Goal: Information Seeking & Learning: Check status

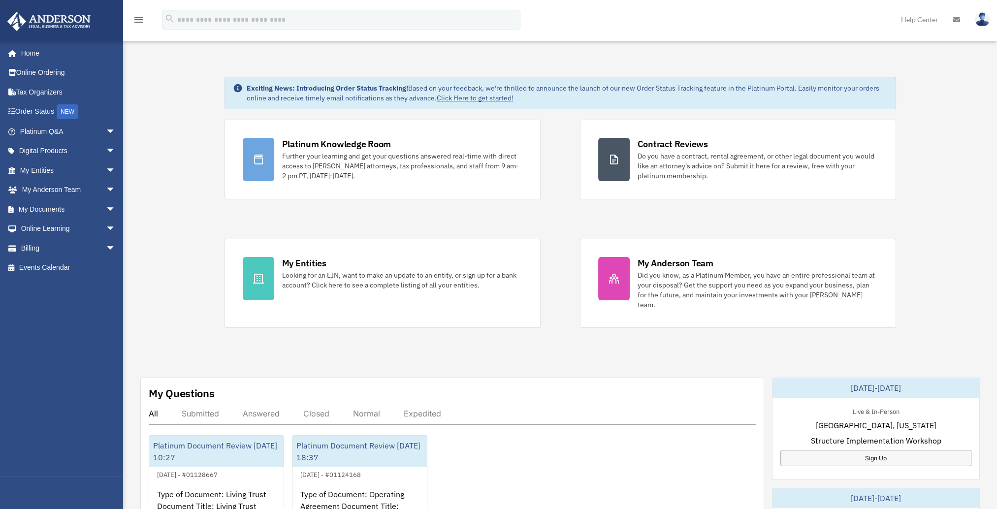
click at [106, 150] on span "arrow_drop_down" at bounding box center [116, 151] width 20 height 20
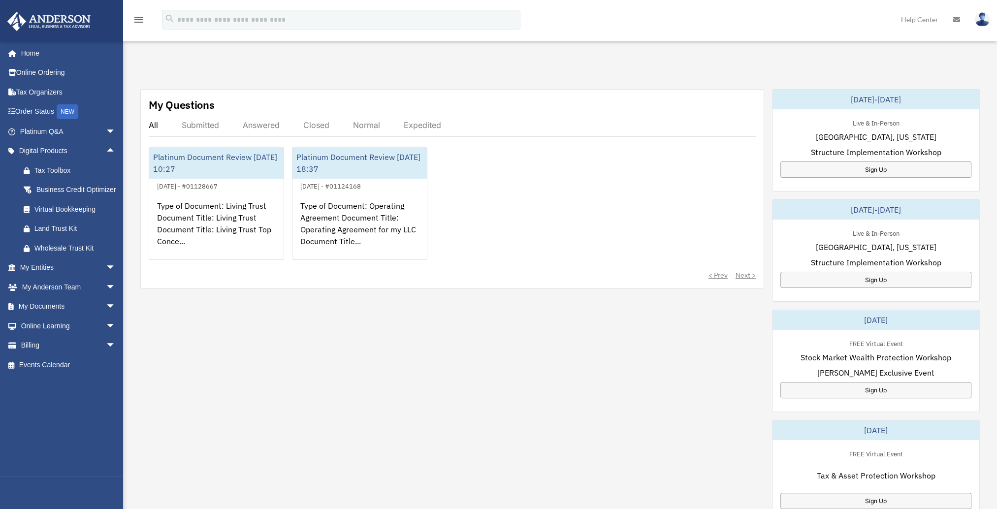
scroll to position [314, 0]
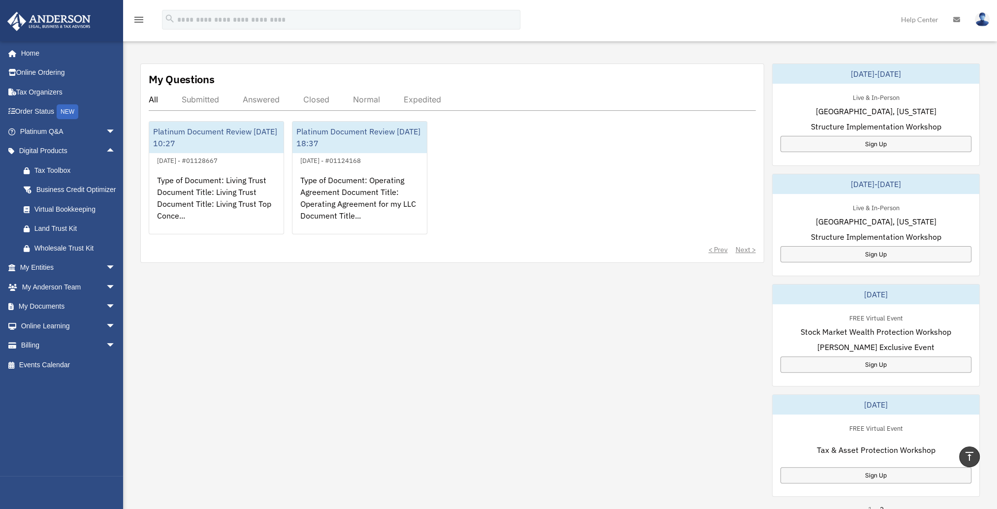
click at [106, 316] on span "arrow_drop_down" at bounding box center [116, 307] width 20 height 20
click at [106, 434] on span "arrow_drop_down" at bounding box center [116, 424] width 20 height 20
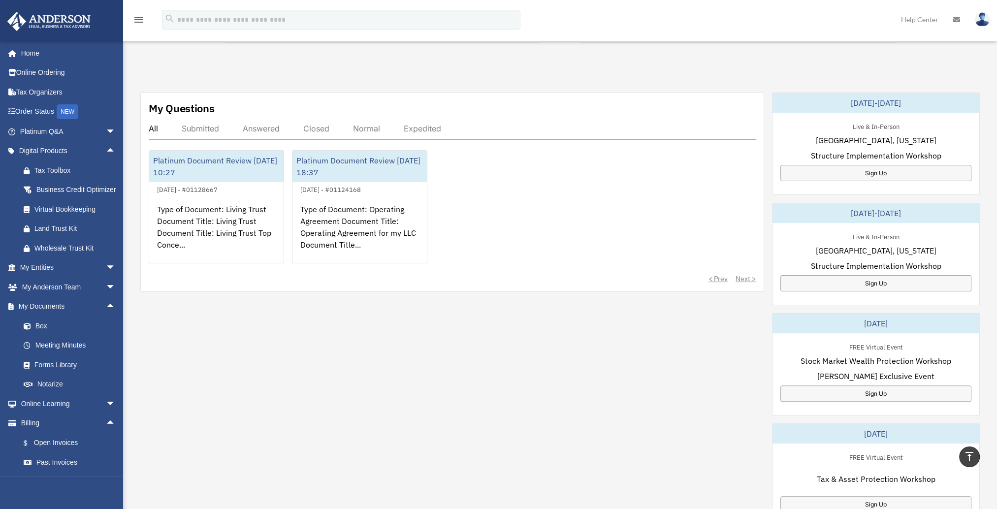
scroll to position [282, 0]
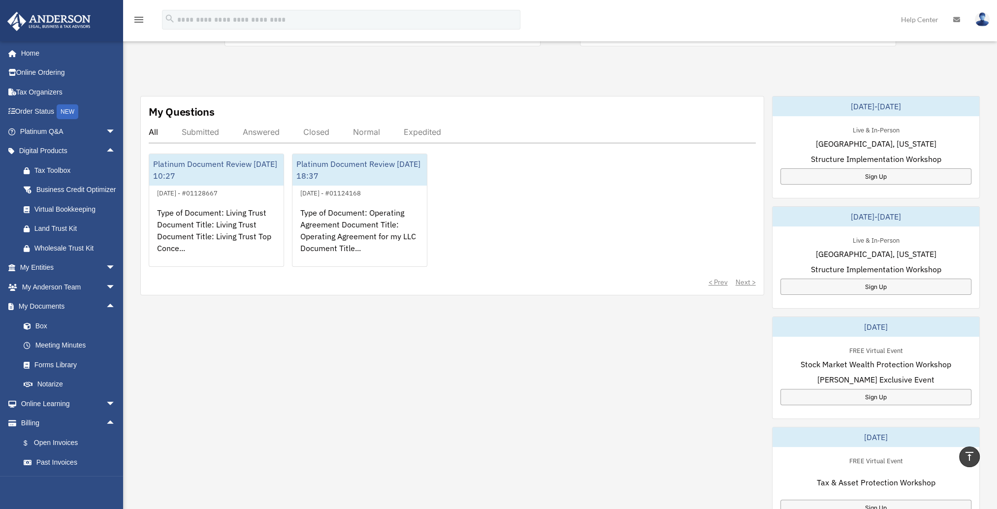
click at [36, 95] on link "Tax Organizers" at bounding box center [69, 92] width 124 height 20
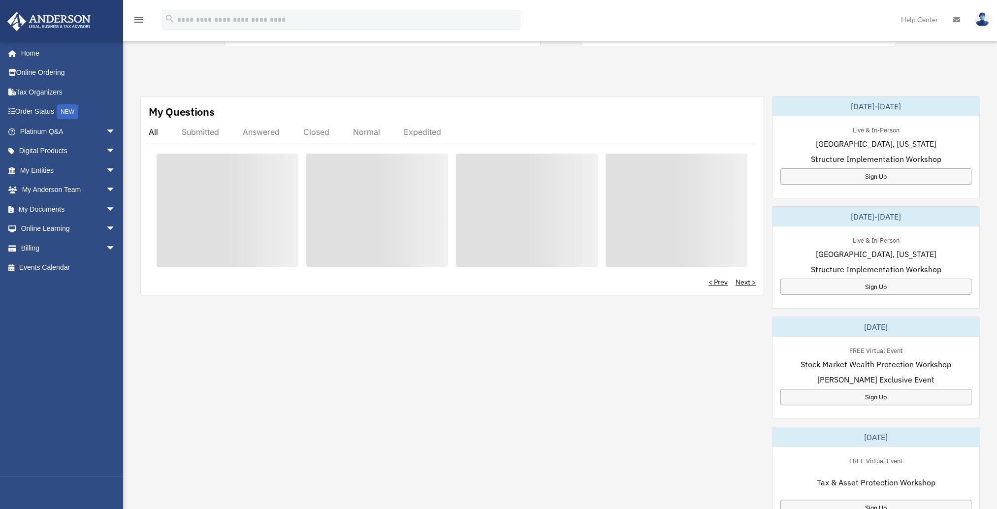
scroll to position [282, 0]
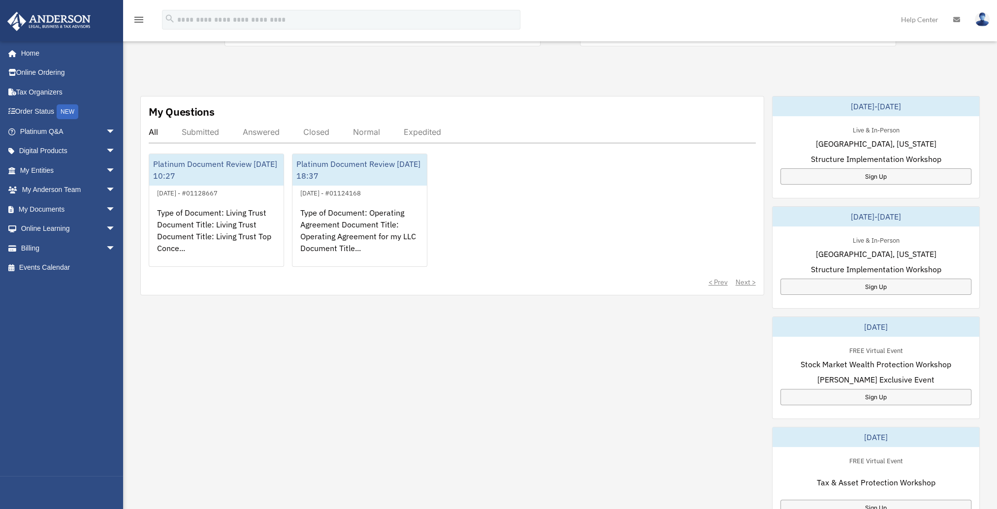
click at [106, 147] on span "arrow_drop_down" at bounding box center [116, 151] width 20 height 20
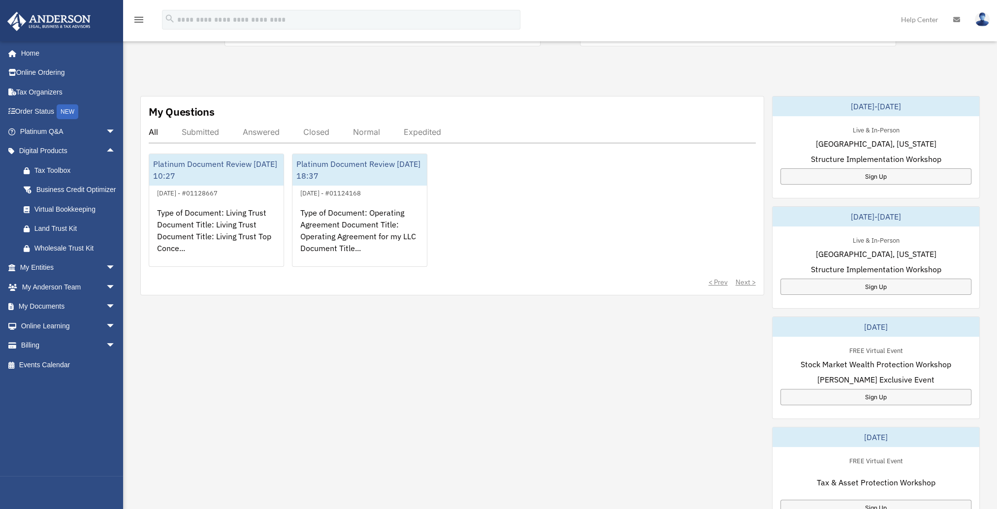
click at [106, 317] on span "arrow_drop_down" at bounding box center [116, 307] width 20 height 20
click at [38, 336] on link "Box" at bounding box center [72, 326] width 117 height 20
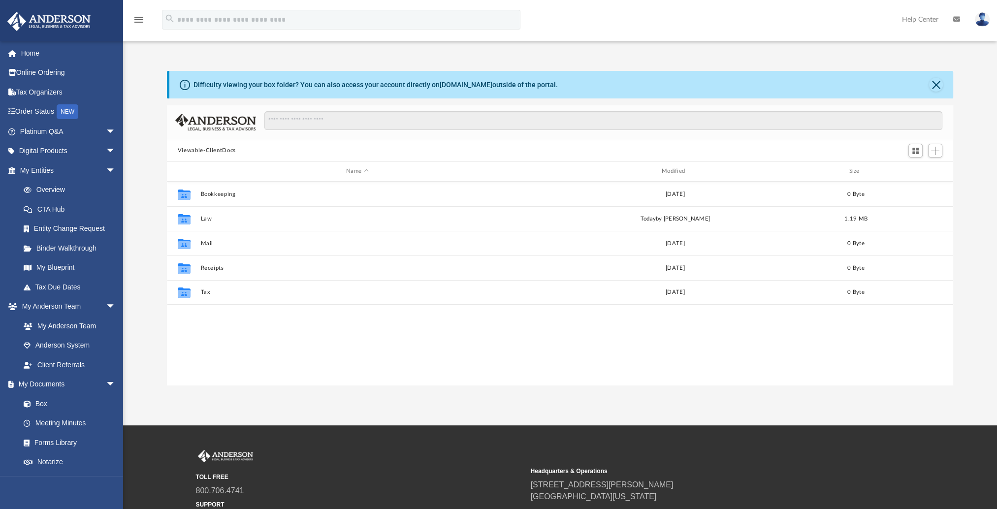
scroll to position [216, 778]
click at [206, 218] on button "Law" at bounding box center [357, 218] width 314 height 6
click at [224, 191] on button "Samshak Holdings, LLC" at bounding box center [357, 194] width 314 height 6
click at [222, 193] on button "Initial Docs" at bounding box center [357, 194] width 314 height 6
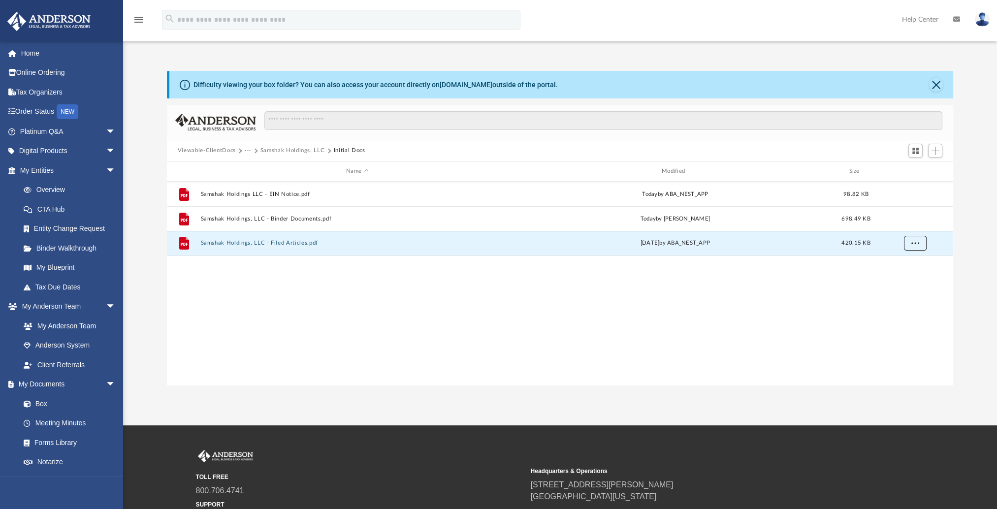
click at [918, 243] on span "More options" at bounding box center [915, 242] width 8 height 5
click at [905, 279] on li "Download" at bounding box center [906, 278] width 29 height 10
click at [338, 461] on div "TOLL FREE 800.706.4741 SUPPORT info@andersonadvisors.com" at bounding box center [360, 487] width 328 height 75
click at [106, 149] on span "arrow_drop_down" at bounding box center [116, 151] width 20 height 20
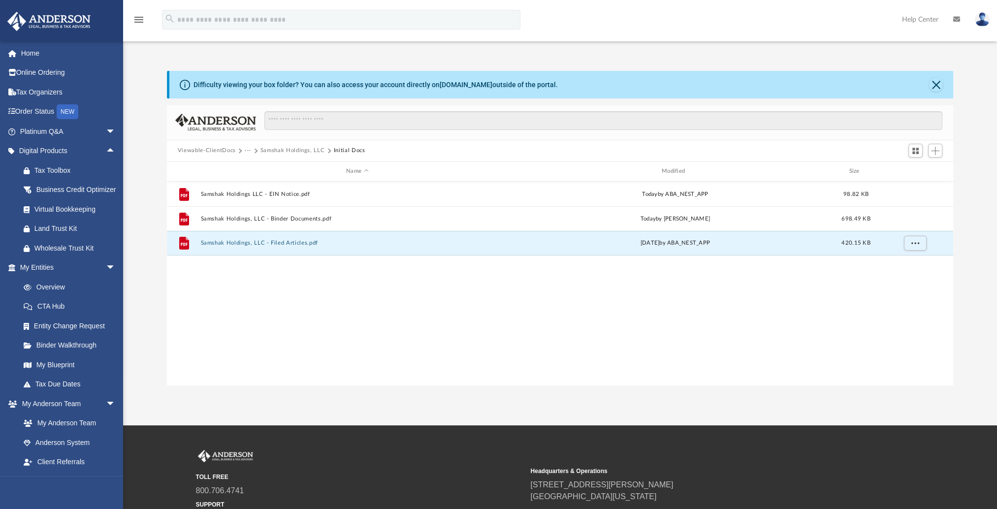
click at [144, 404] on div "App jay.arla@gmail.com Sign Out jay.arla@gmail.com Home Online Ordering Tax Org…" at bounding box center [498, 212] width 997 height 425
click at [134, 197] on div "Difficulty viewing your box folder? You can also access your account directly o…" at bounding box center [560, 228] width 874 height 315
click at [106, 129] on span "arrow_drop_down" at bounding box center [116, 132] width 20 height 20
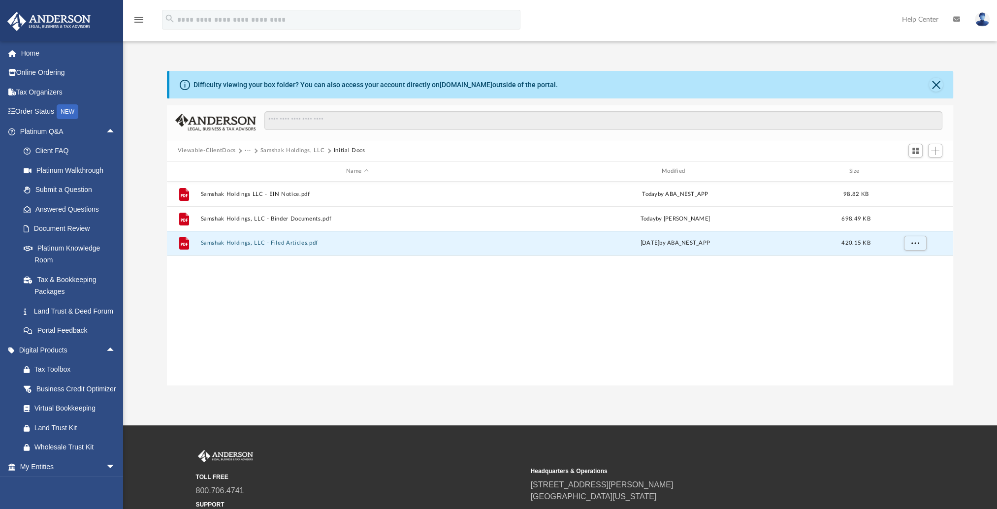
click at [916, 220] on span "More options" at bounding box center [915, 218] width 8 height 5
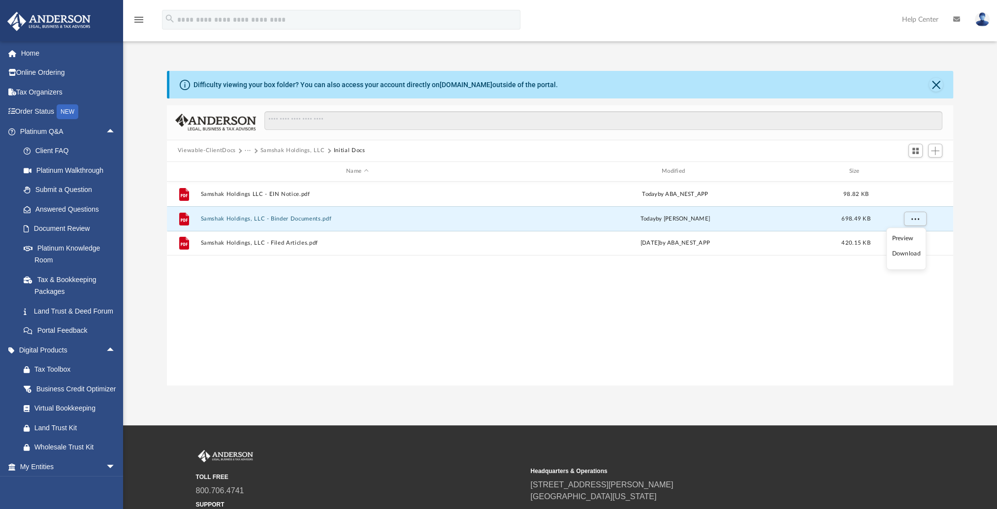
click at [906, 252] on li "Download" at bounding box center [906, 254] width 29 height 10
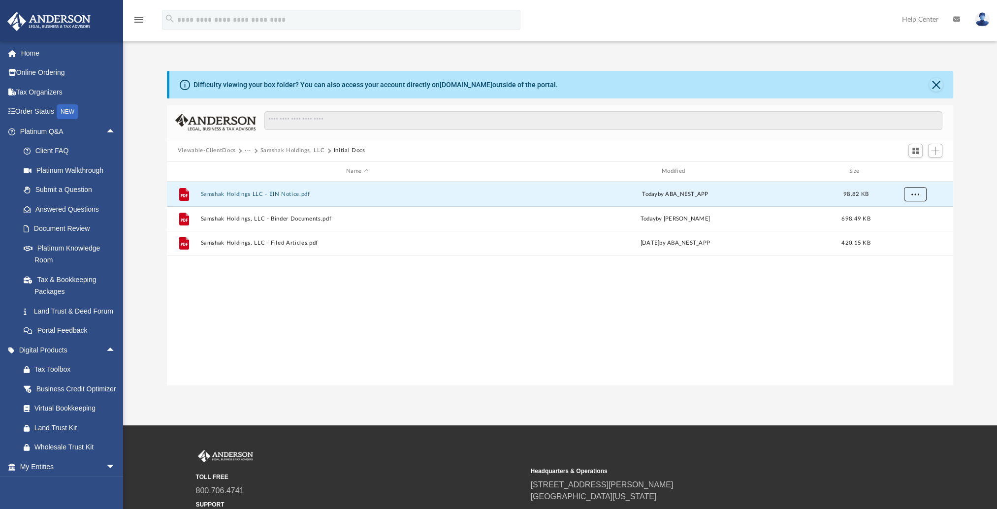
click at [916, 193] on span "More options" at bounding box center [915, 193] width 8 height 5
click at [906, 231] on li "Download" at bounding box center [906, 229] width 29 height 10
click at [30, 50] on link "Home" at bounding box center [69, 53] width 124 height 20
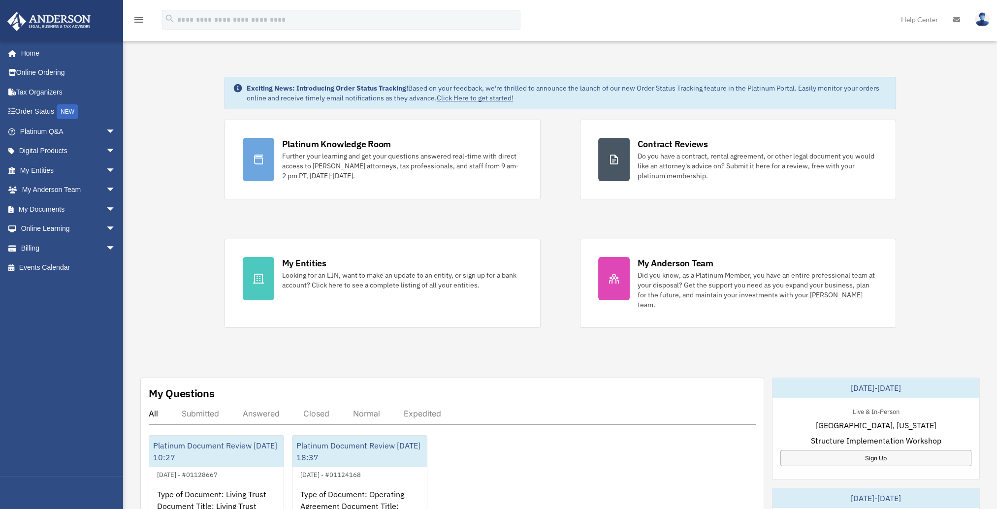
click at [106, 171] on span "arrow_drop_down" at bounding box center [116, 170] width 20 height 20
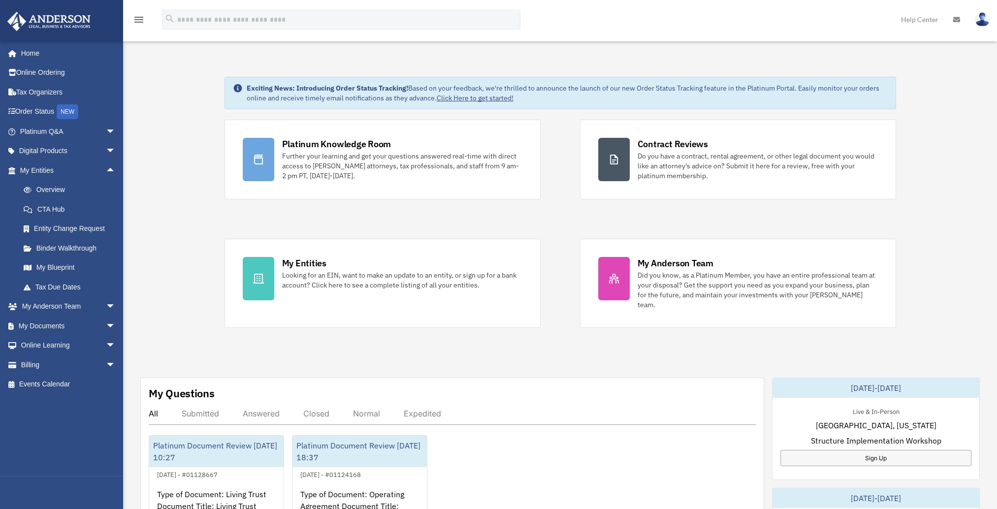
click at [73, 225] on link "Entity Change Request" at bounding box center [72, 229] width 117 height 20
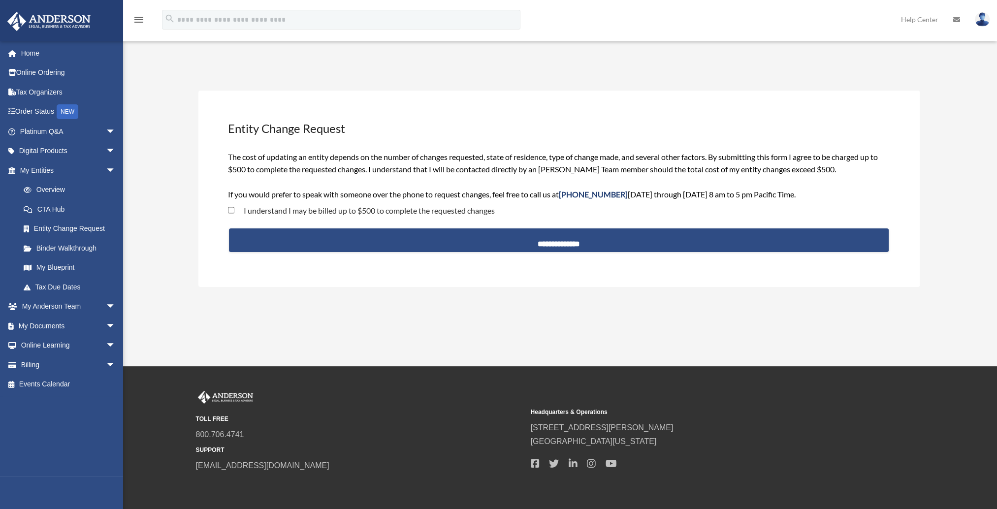
click at [52, 190] on link "Overview" at bounding box center [72, 190] width 117 height 20
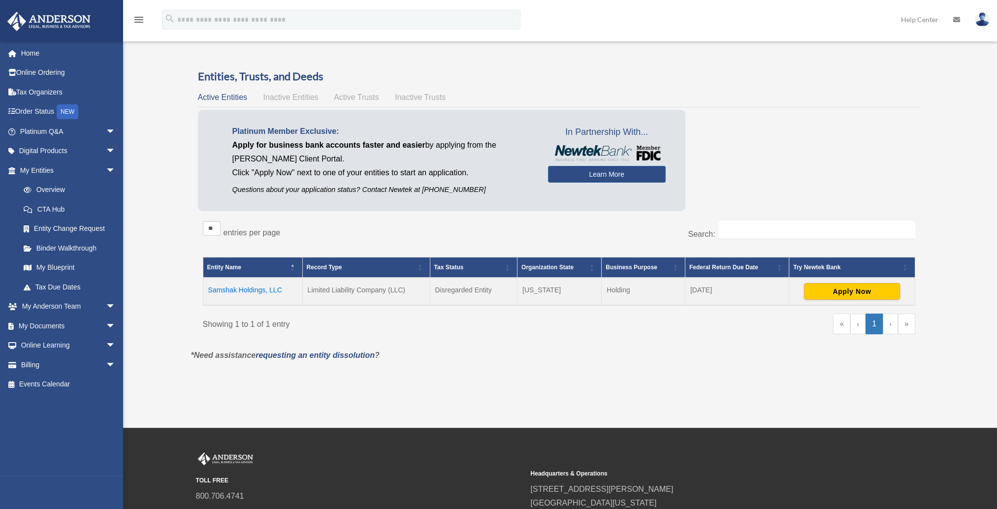
click at [32, 53] on link "Home" at bounding box center [69, 53] width 124 height 20
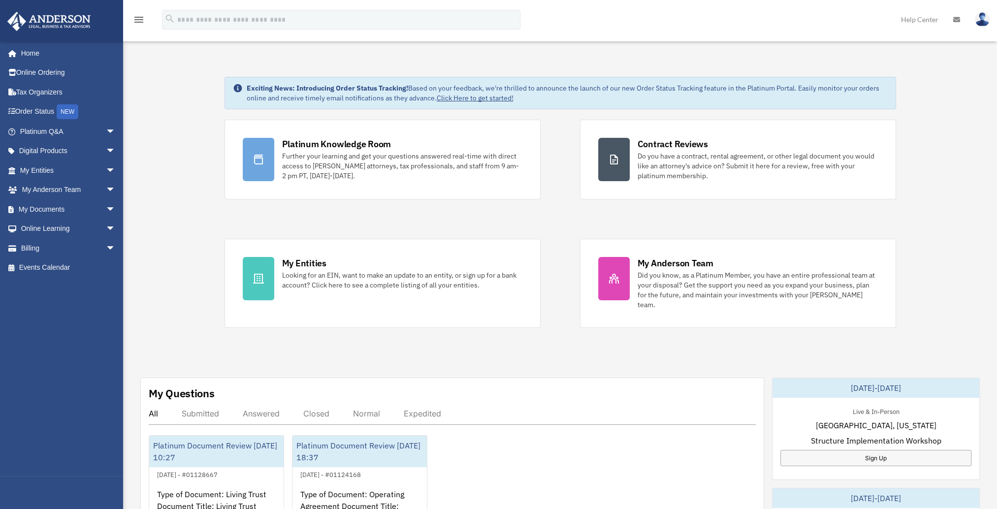
click at [23, 52] on link "Home" at bounding box center [66, 53] width 119 height 20
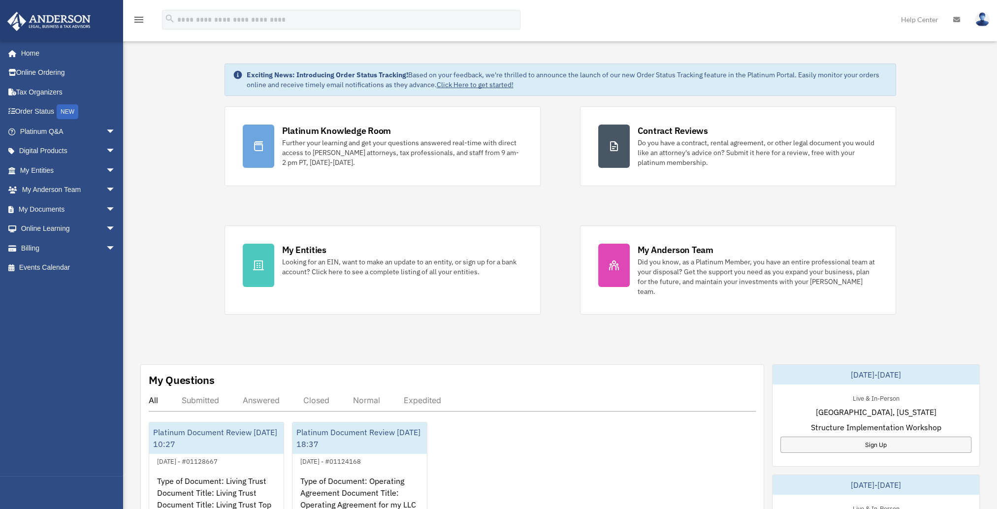
scroll to position [54, 0]
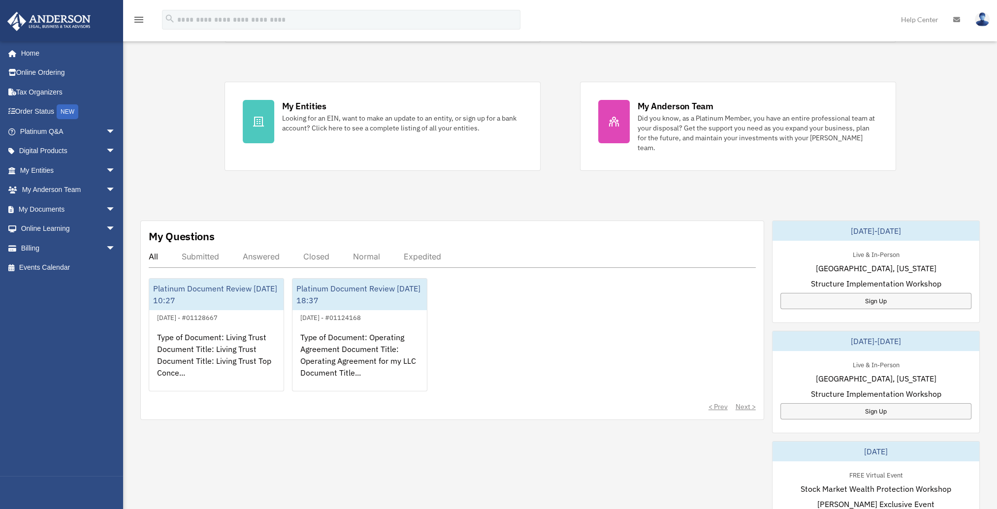
scroll to position [164, 0]
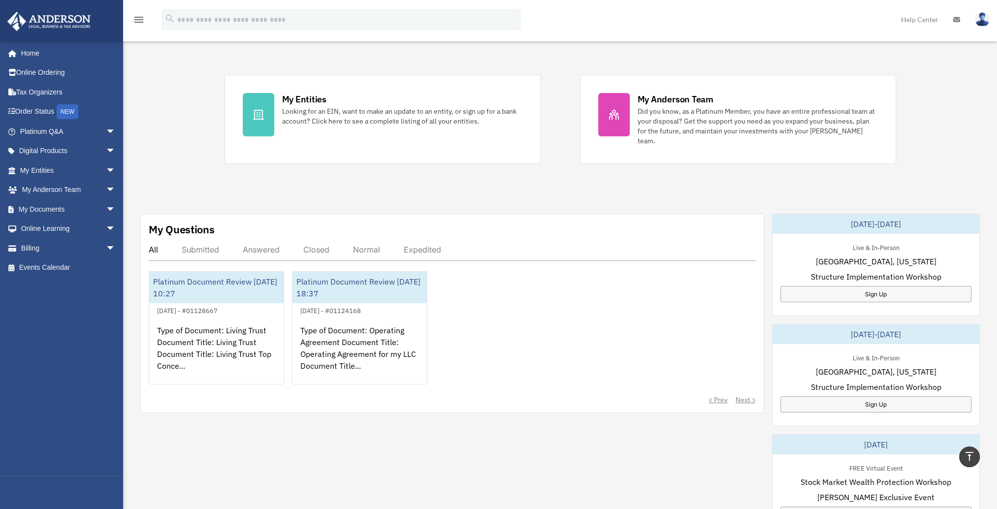
click at [351, 272] on div "Platinum Document Review 09/25/2025 18:37" at bounding box center [359, 288] width 134 height 32
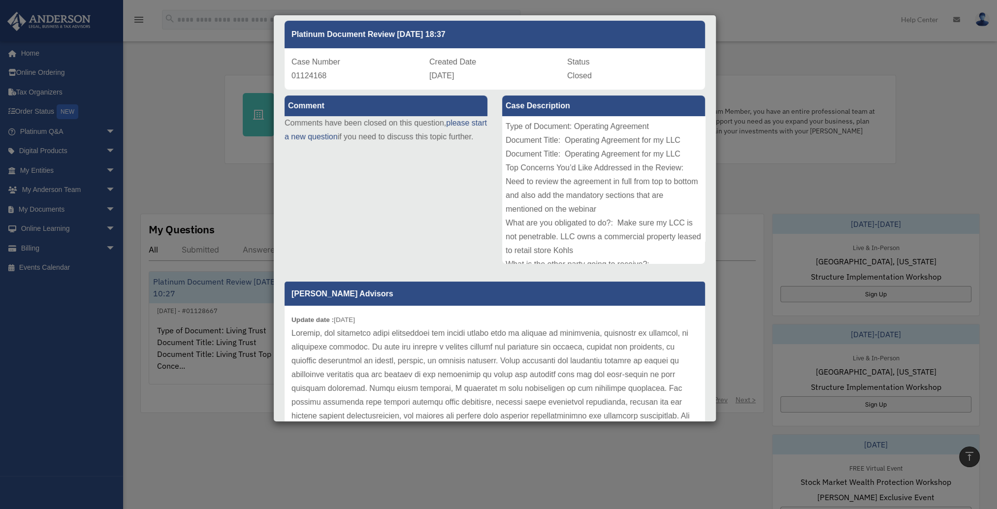
scroll to position [120, 0]
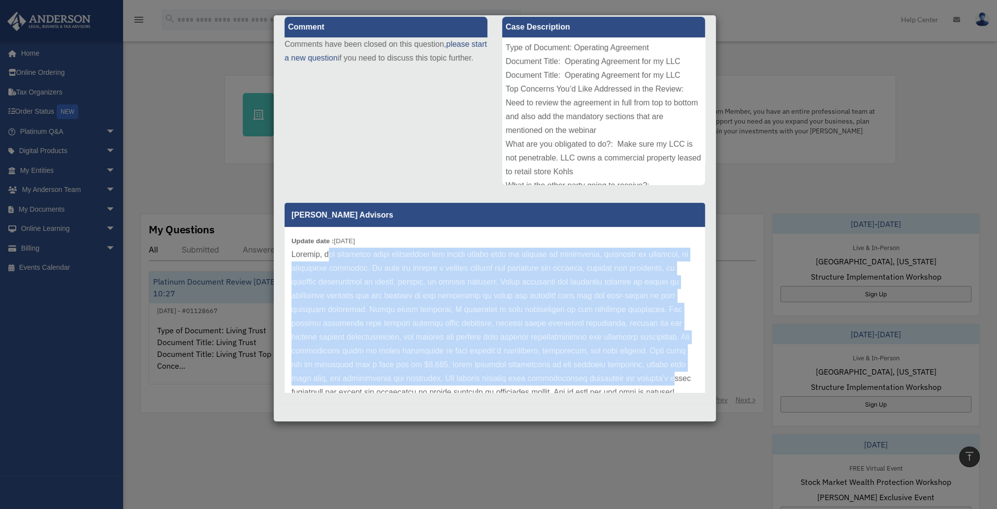
drag, startPoint x: 321, startPoint y: 253, endPoint x: 668, endPoint y: 377, distance: 368.0
click at [668, 377] on p at bounding box center [494, 324] width 407 height 152
click at [543, 316] on p at bounding box center [494, 324] width 407 height 152
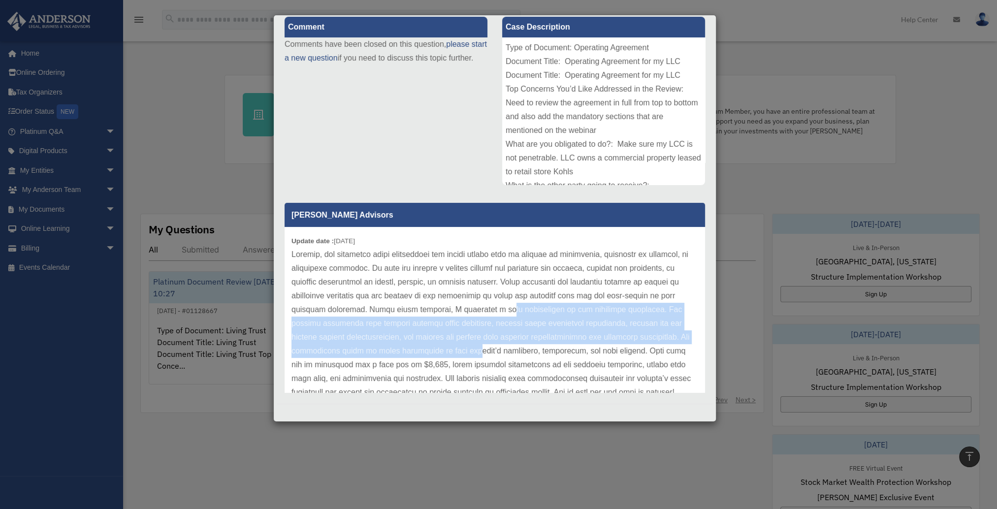
drag, startPoint x: 502, startPoint y: 308, endPoint x: 482, endPoint y: 345, distance: 41.8
click at [482, 345] on p at bounding box center [494, 324] width 407 height 152
click at [417, 339] on p at bounding box center [494, 324] width 407 height 152
drag, startPoint x: 392, startPoint y: 321, endPoint x: 470, endPoint y: 349, distance: 82.7
click at [470, 349] on p at bounding box center [494, 324] width 407 height 152
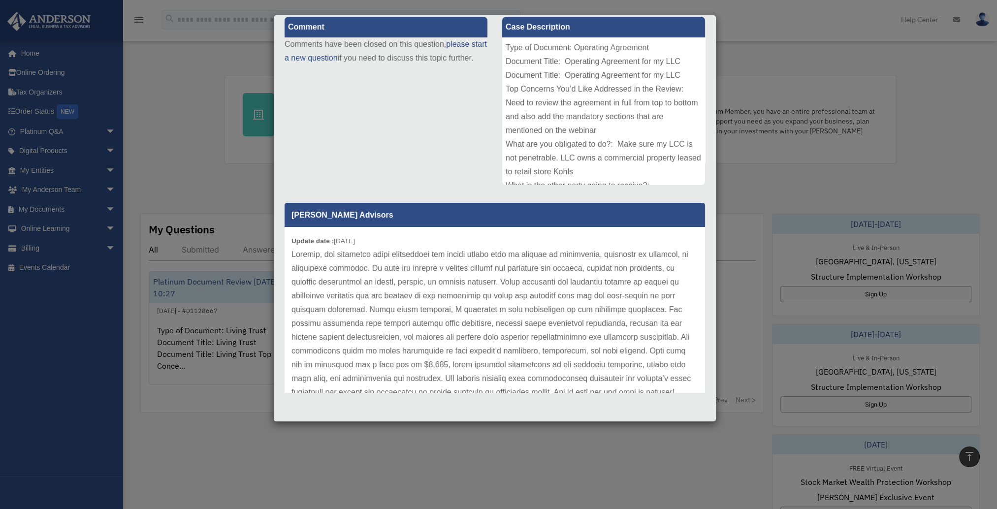
click at [547, 350] on p at bounding box center [494, 324] width 407 height 152
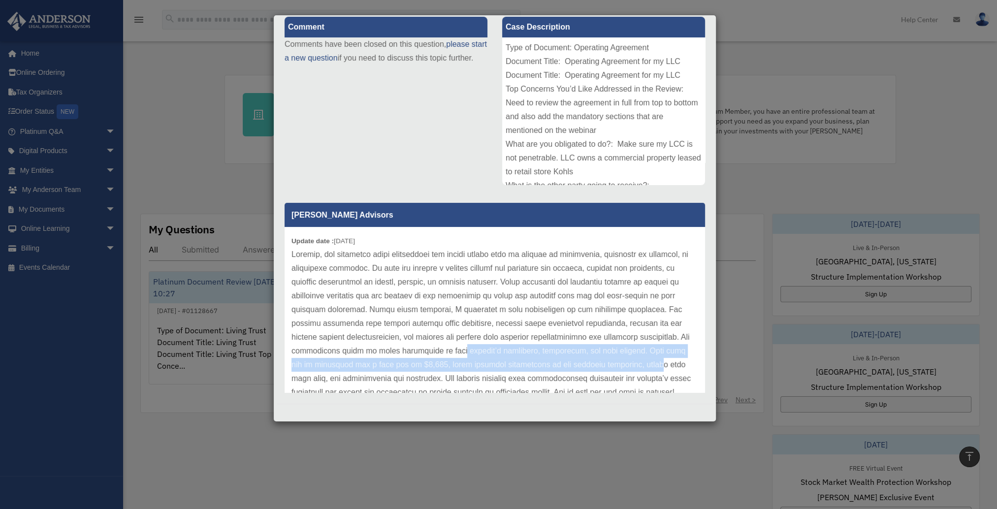
drag, startPoint x: 467, startPoint y: 351, endPoint x: 644, endPoint y: 369, distance: 178.7
click at [644, 369] on p at bounding box center [494, 324] width 407 height 152
drag, startPoint x: 644, startPoint y: 369, endPoint x: 632, endPoint y: 369, distance: 12.3
click at [632, 369] on p at bounding box center [494, 324] width 407 height 152
click at [662, 353] on p at bounding box center [494, 324] width 407 height 152
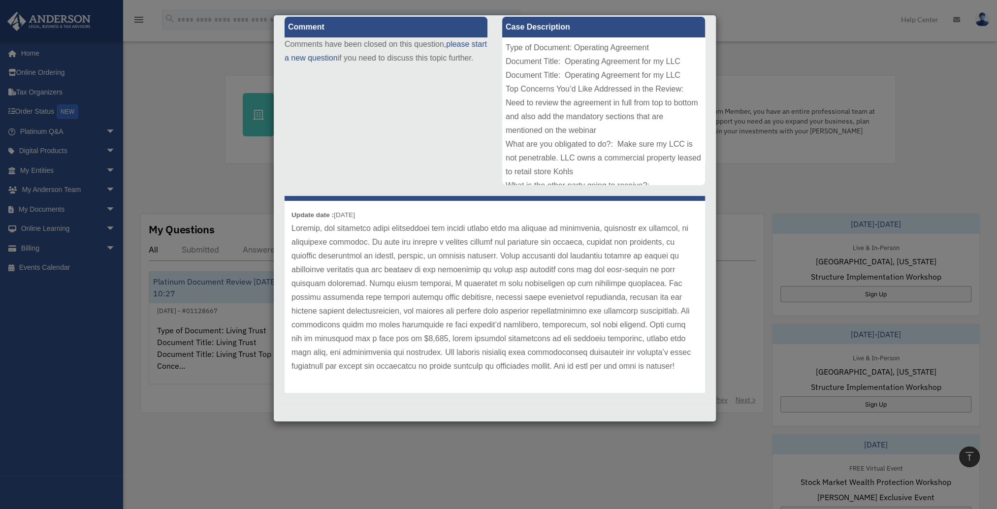
scroll to position [40, 0]
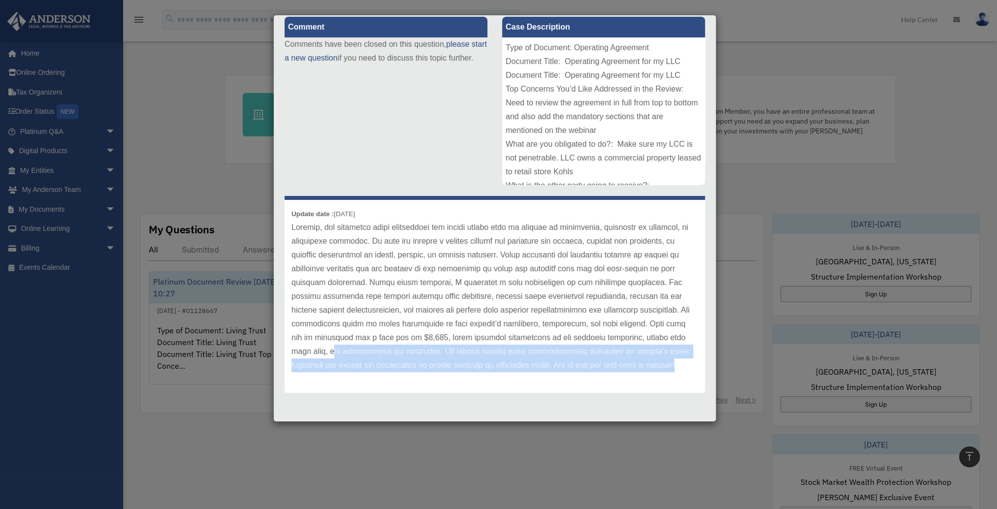
drag, startPoint x: 334, startPoint y: 339, endPoint x: 339, endPoint y: 359, distance: 20.8
click at [339, 359] on p at bounding box center [494, 297] width 407 height 152
click at [339, 361] on p at bounding box center [494, 297] width 407 height 152
click at [612, 355] on p at bounding box center [494, 297] width 407 height 152
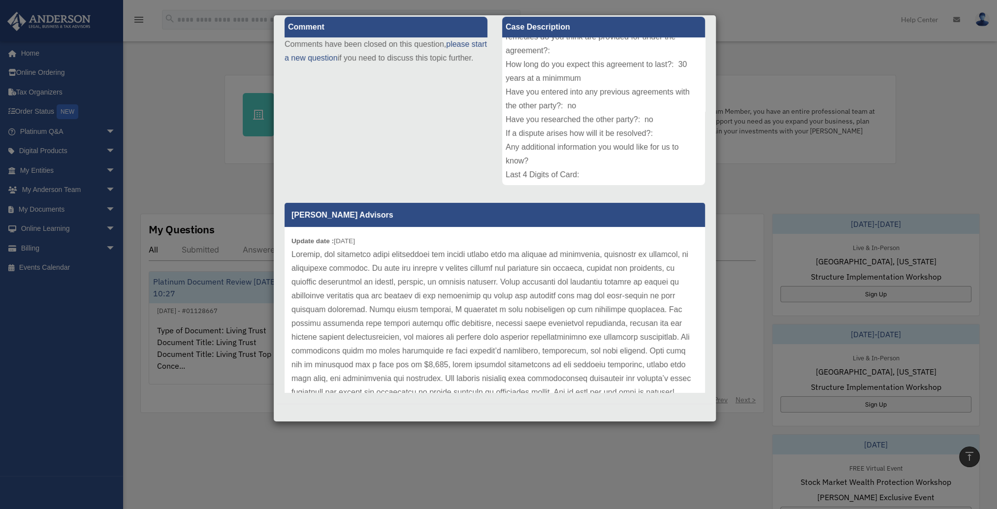
scroll to position [0, 0]
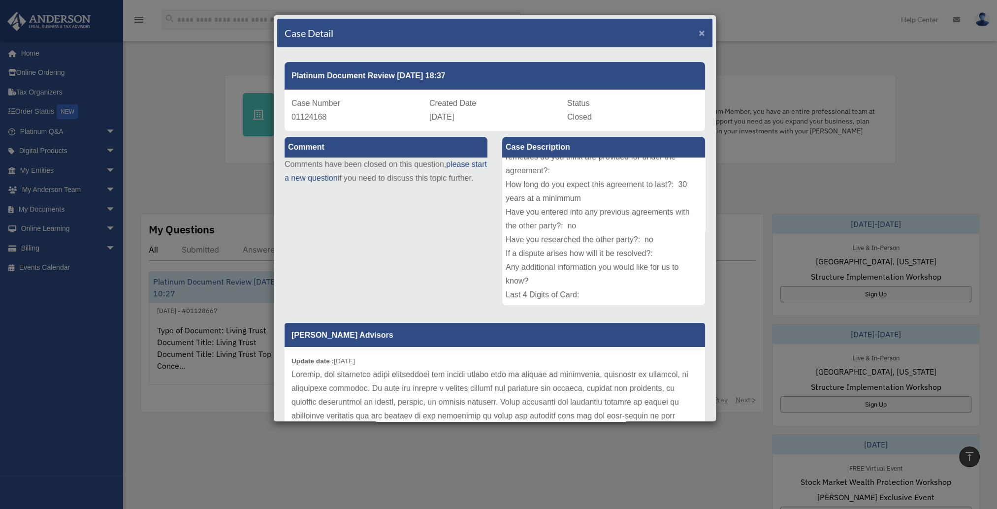
click at [699, 32] on span "×" at bounding box center [702, 32] width 6 height 11
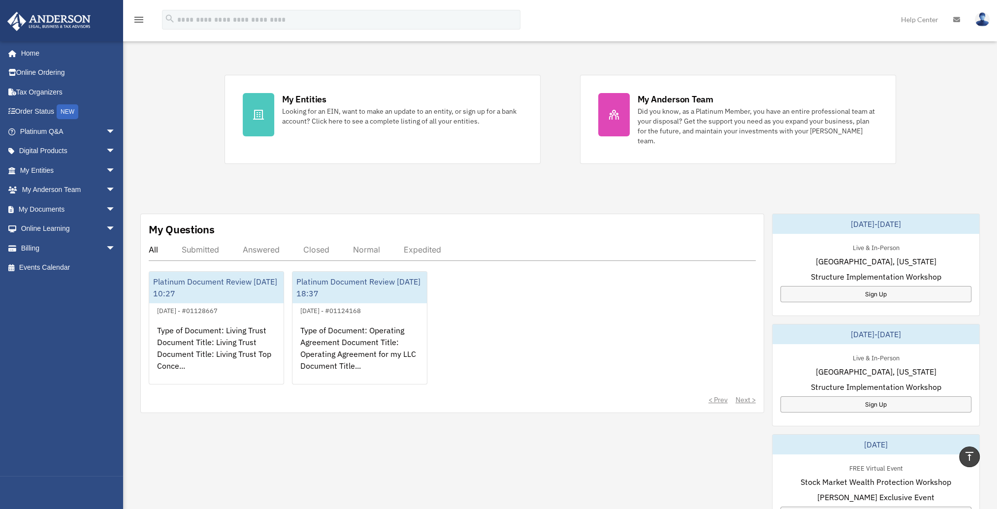
click at [207, 318] on div "Type of Document: Living Trust Document Title: Living Trust Document Title: Liv…" at bounding box center [216, 355] width 134 height 77
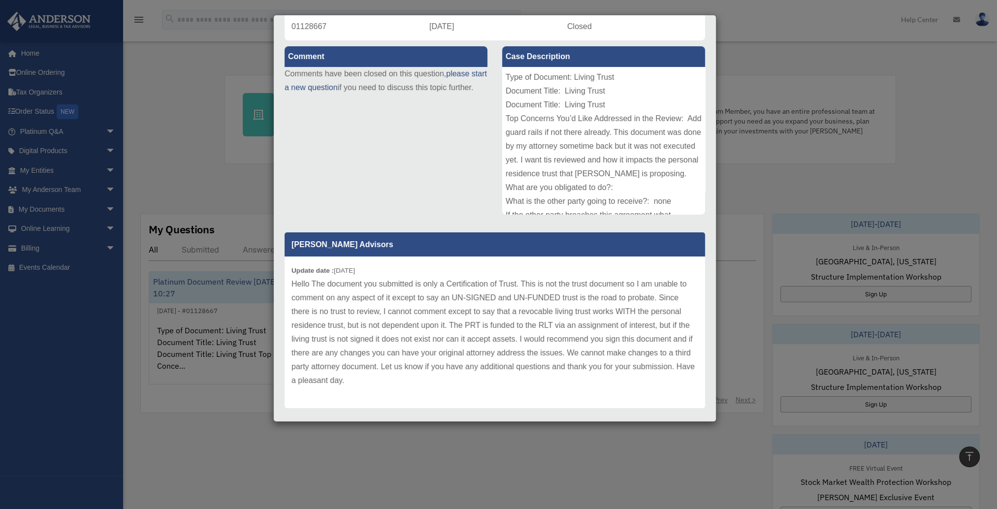
scroll to position [106, 0]
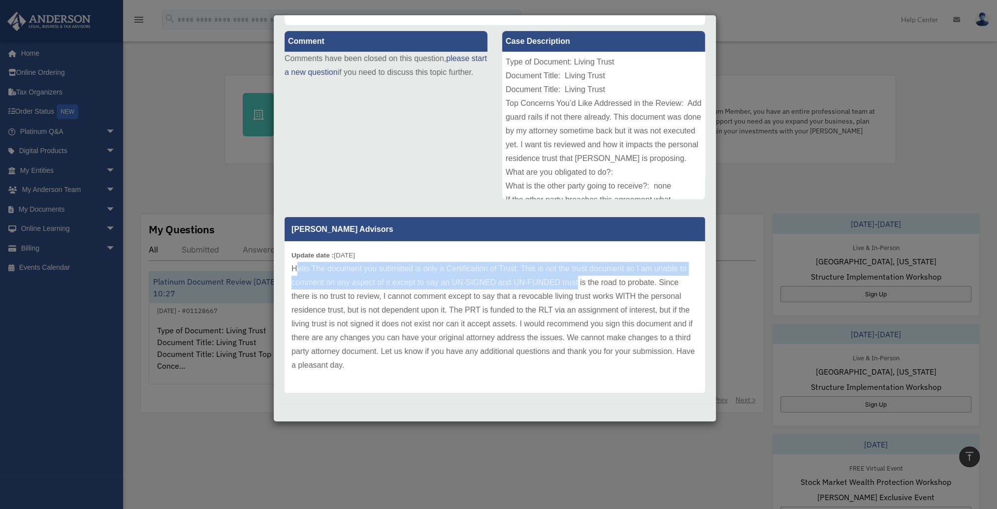
drag, startPoint x: 297, startPoint y: 268, endPoint x: 577, endPoint y: 279, distance: 280.8
click at [577, 279] on p "Hello The document you submitted is only a Certification of Trust. This is not …" at bounding box center [494, 317] width 407 height 110
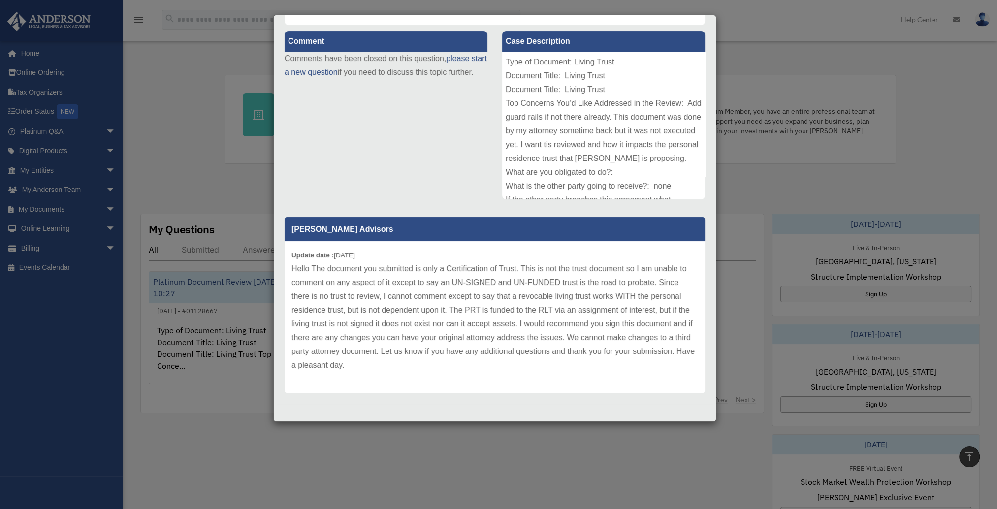
click at [609, 281] on p "Hello The document you submitted is only a Certification of Trust. This is not …" at bounding box center [494, 317] width 407 height 110
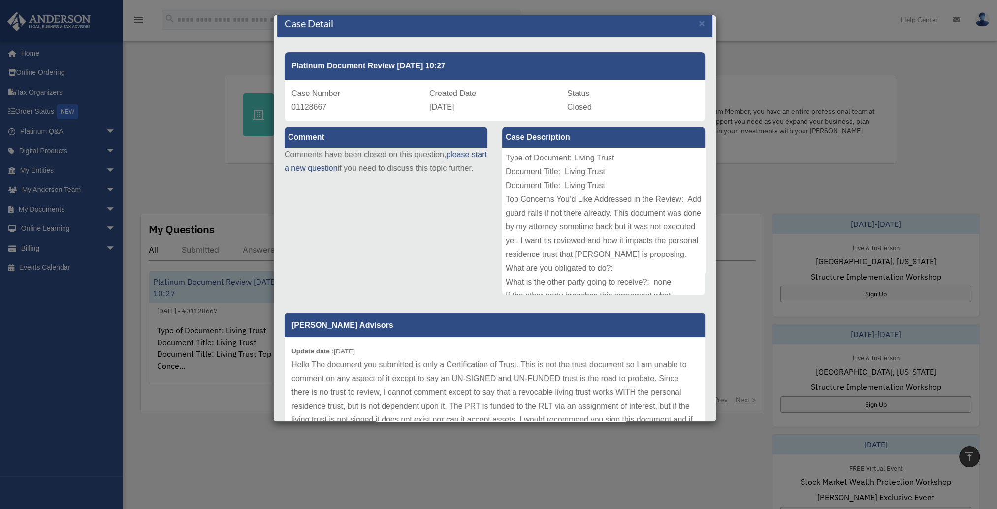
scroll to position [0, 0]
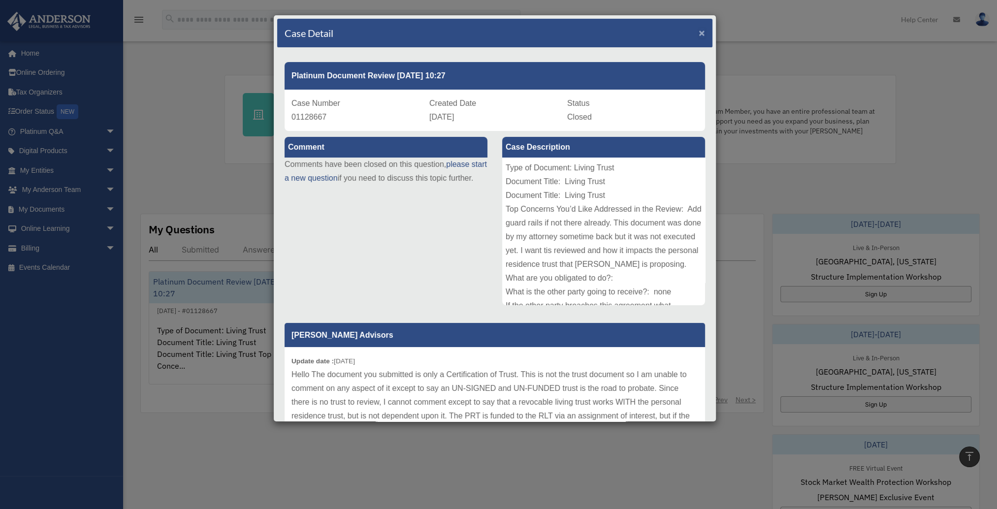
click at [699, 35] on span "×" at bounding box center [702, 32] width 6 height 11
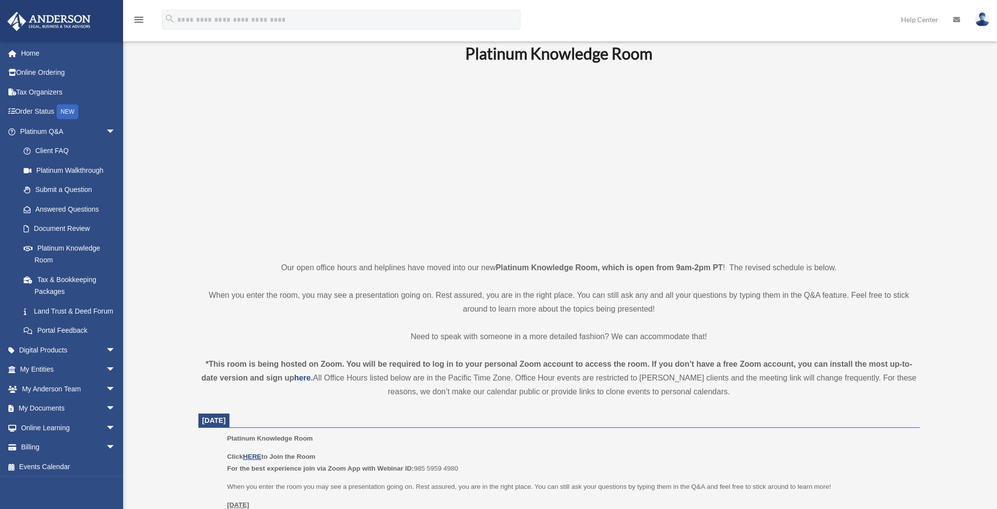
scroll to position [49, 0]
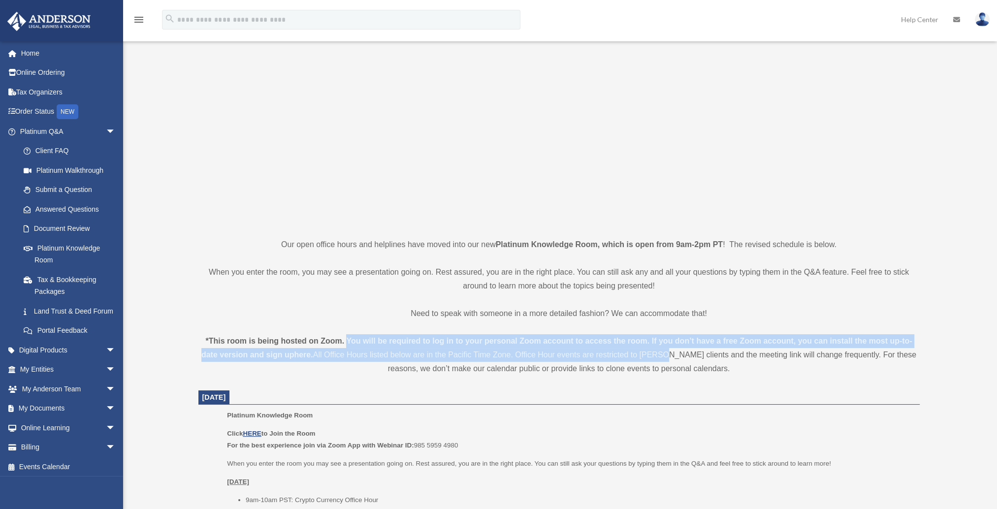
drag, startPoint x: 348, startPoint y: 341, endPoint x: 662, endPoint y: 348, distance: 314.7
click at [662, 348] on div "*This room is being hosted on Zoom. You will be required to log in to your pers…" at bounding box center [558, 354] width 721 height 41
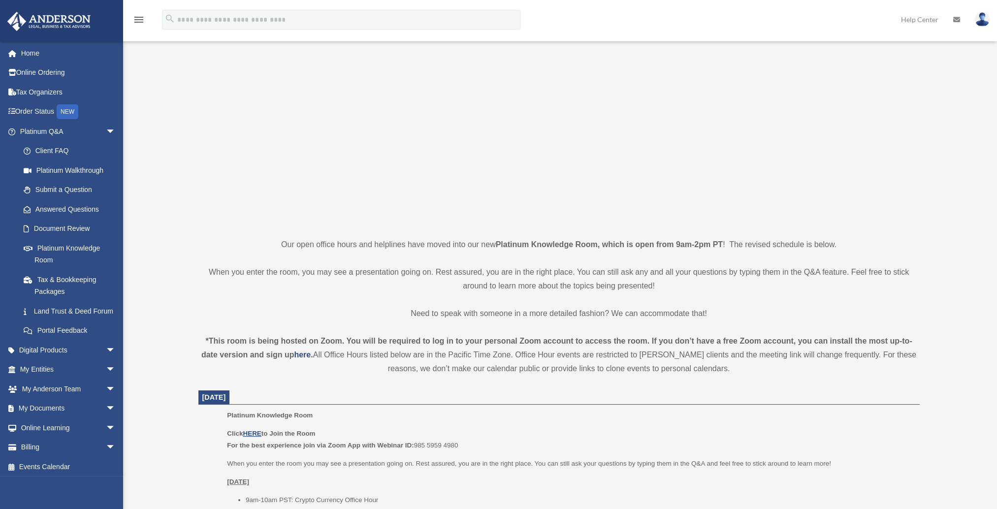
drag, startPoint x: 662, startPoint y: 348, endPoint x: 662, endPoint y: 387, distance: 38.9
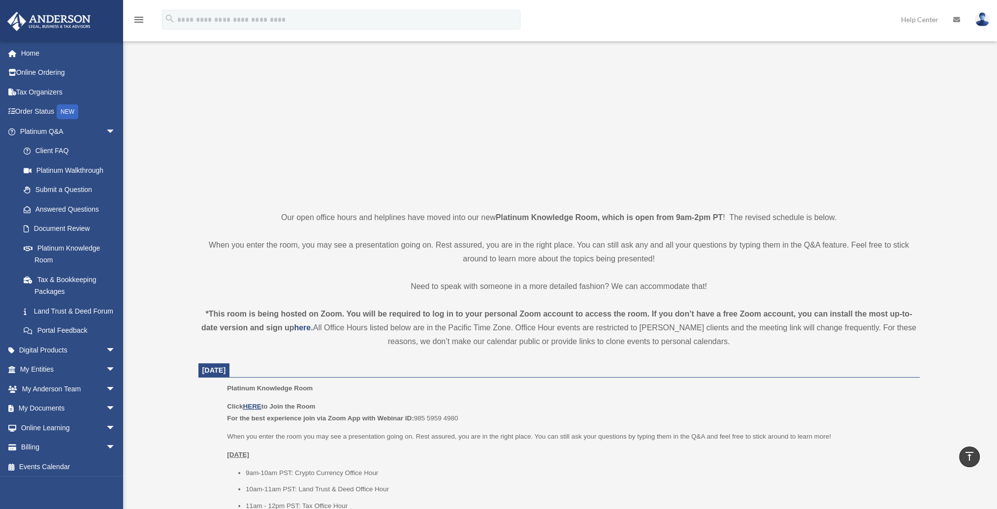
scroll to position [0, 0]
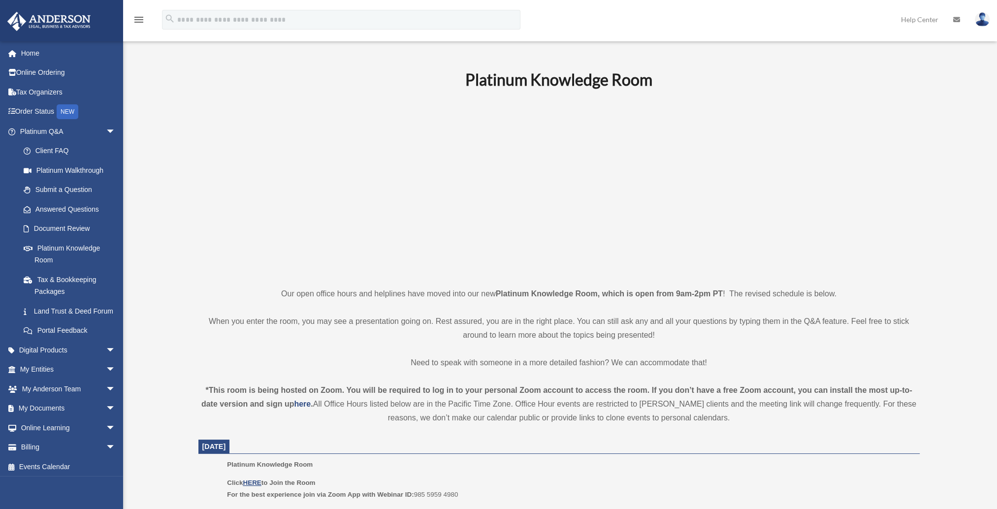
click at [64, 170] on link "Platinum Walkthrough" at bounding box center [72, 170] width 117 height 20
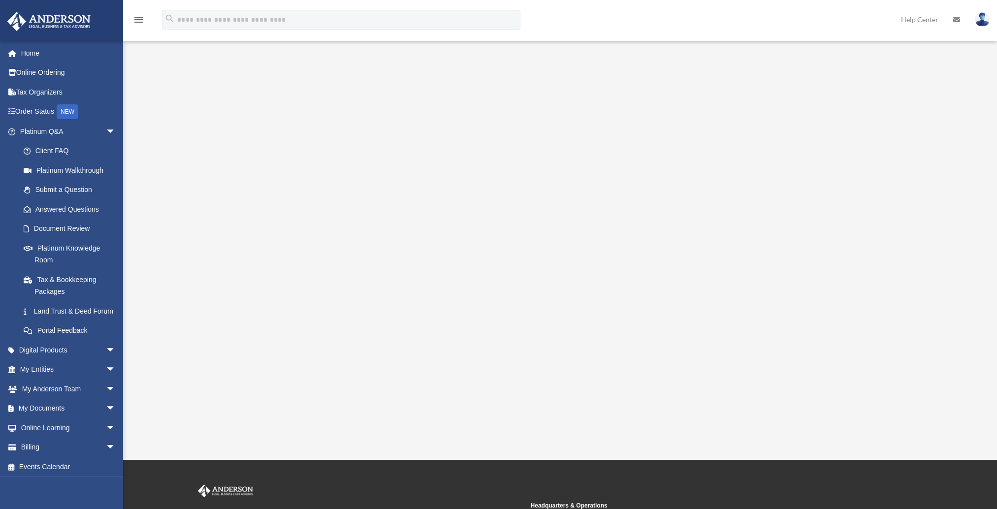
click at [106, 133] on span "arrow_drop_down" at bounding box center [116, 132] width 20 height 20
